Goal: Transaction & Acquisition: Purchase product/service

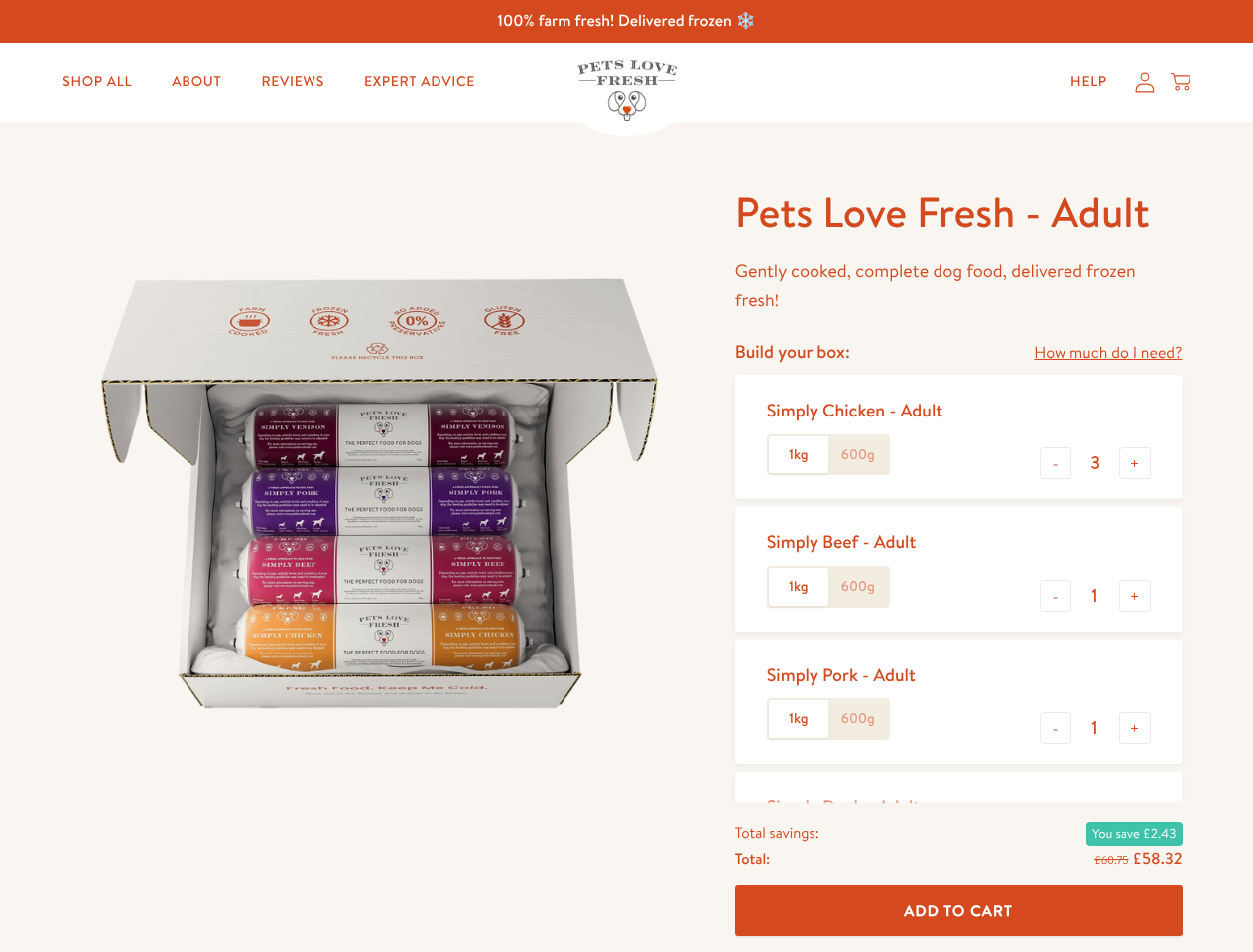
click at [626, 476] on img at bounding box center [379, 493] width 616 height 616
click at [1107, 353] on link "How much do I need?" at bounding box center [1107, 353] width 148 height 27
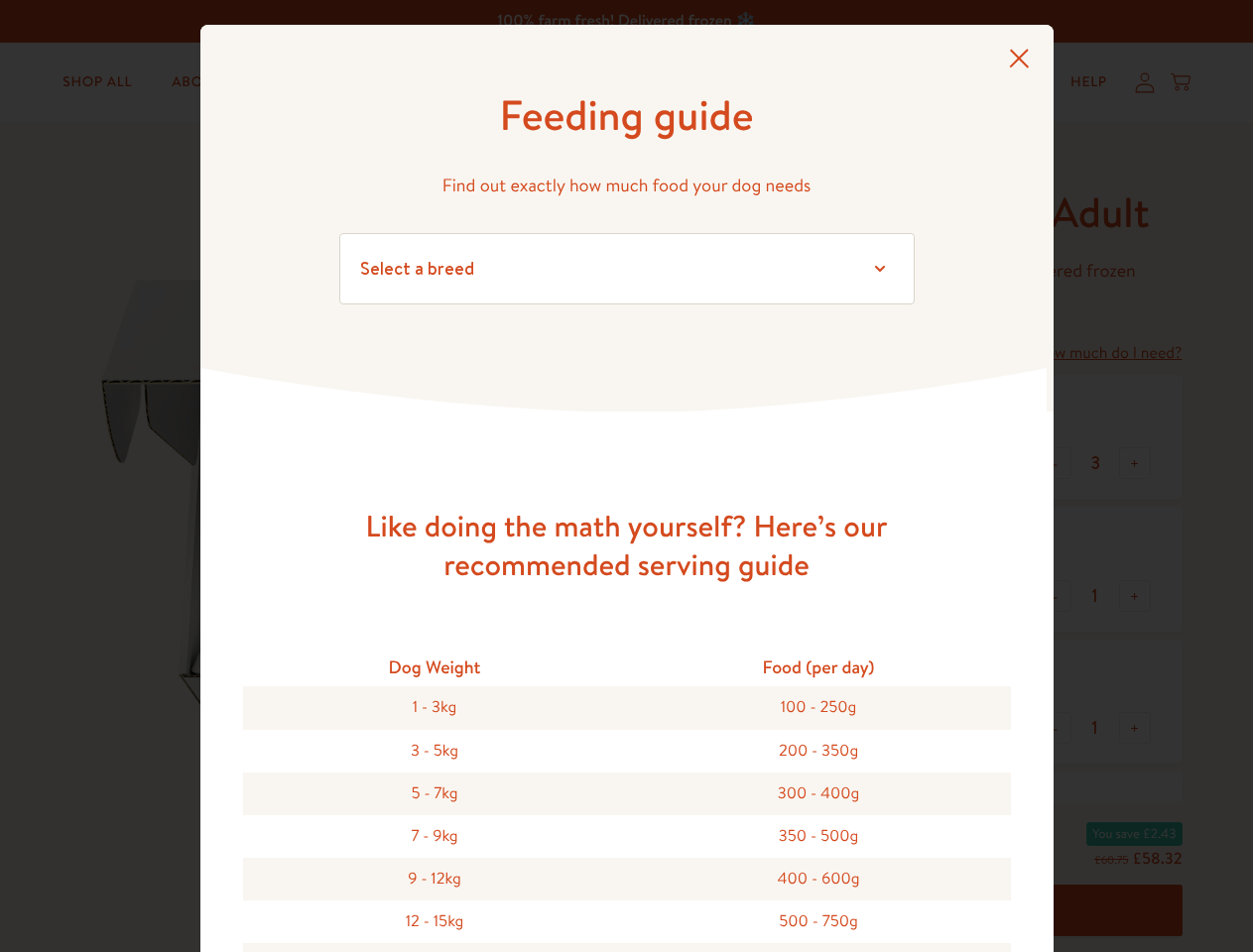
click at [1055, 463] on div "Feeding guide Find out exactly how much food your dog needs Select a breed Affe…" at bounding box center [626, 476] width 1253 height 952
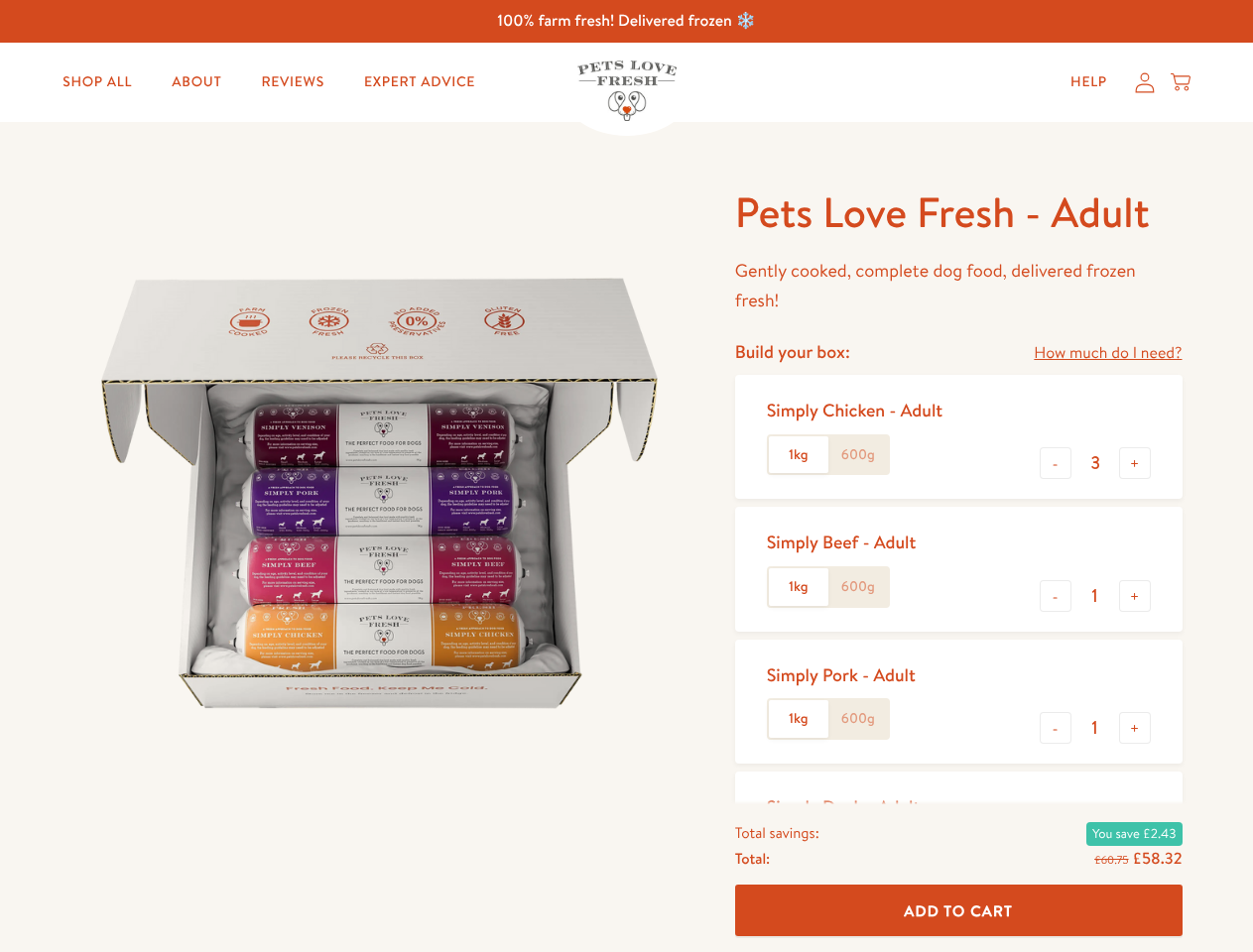
click at [1134, 463] on button "+" at bounding box center [1135, 463] width 32 height 32
type input "4"
click at [1055, 596] on button "-" at bounding box center [1055, 596] width 32 height 32
click at [1134, 596] on button "+" at bounding box center [1135, 596] width 32 height 32
type input "1"
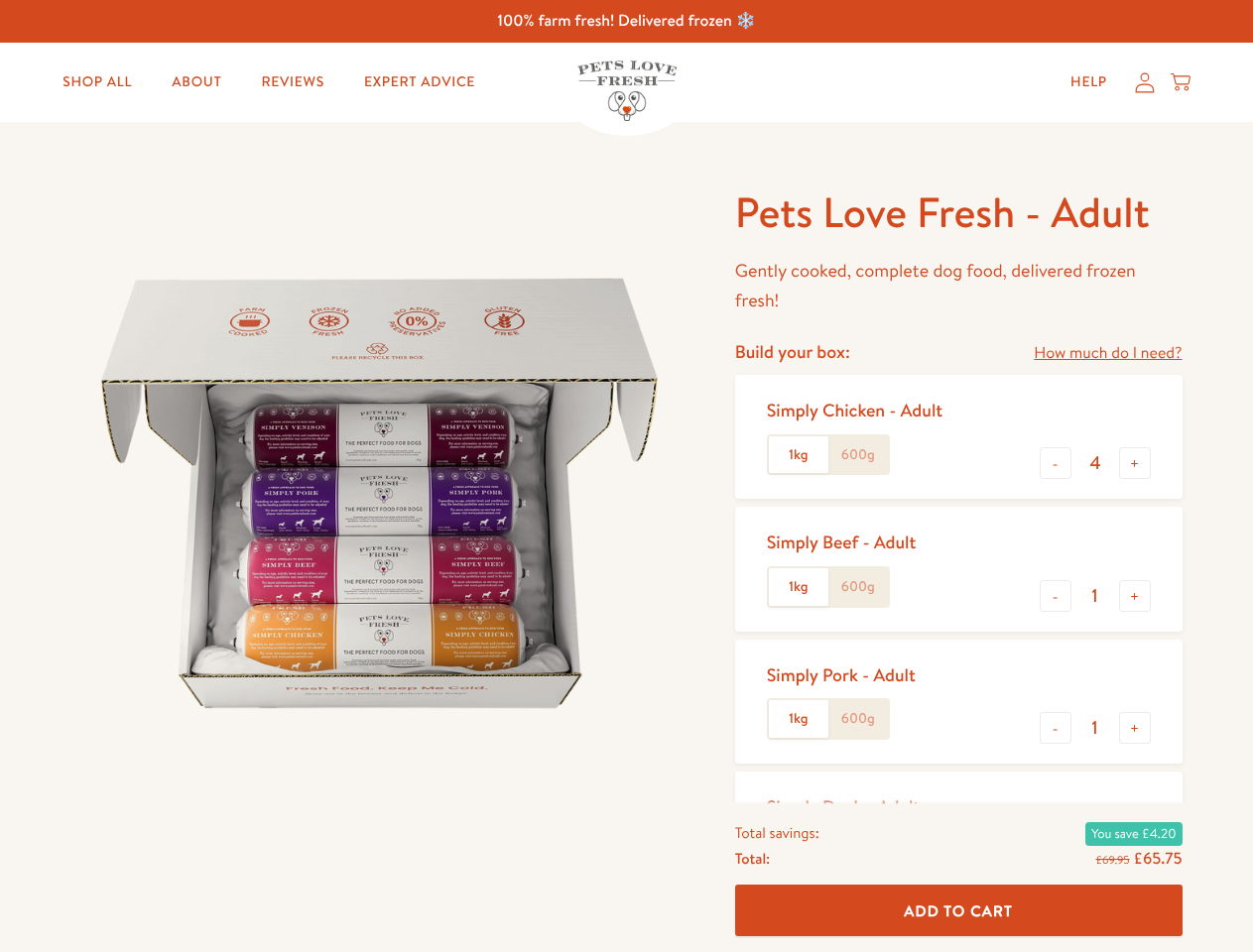
click at [1055, 727] on button "-" at bounding box center [1055, 727] width 32 height 32
click at [1134, 727] on button "+" at bounding box center [1135, 727] width 32 height 32
type input "1"
click at [958, 910] on span "Add To Cart" at bounding box center [957, 909] width 109 height 21
